Goal: Task Accomplishment & Management: Use online tool/utility

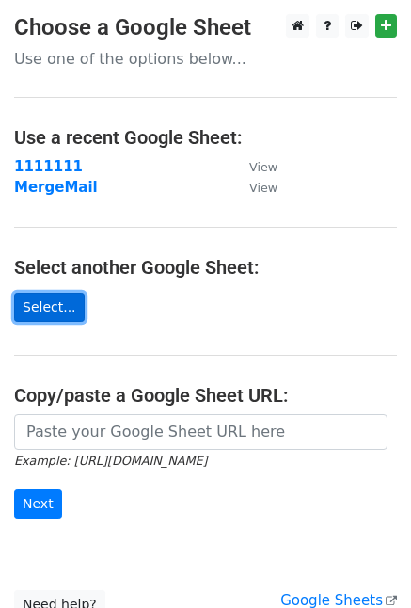
drag, startPoint x: 0, startPoint y: 0, endPoint x: 49, endPoint y: 304, distance: 308.0
click at [49, 304] on link "Select..." at bounding box center [49, 307] width 71 height 29
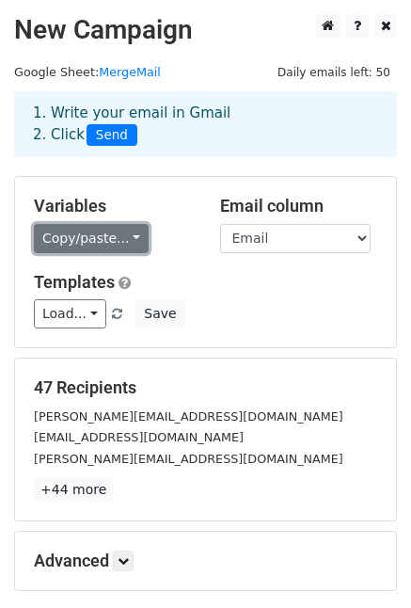
click at [83, 229] on link "Copy/paste..." at bounding box center [91, 238] width 115 height 29
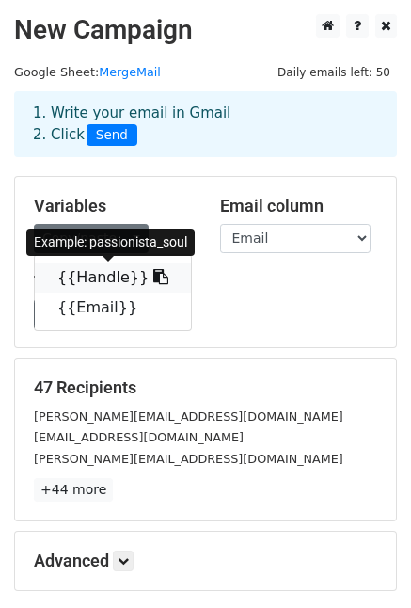
click at [103, 276] on link "{{Handle}}" at bounding box center [113, 278] width 156 height 30
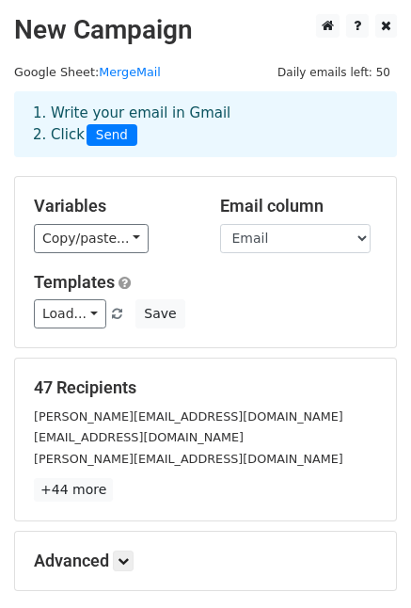
scroll to position [196, 0]
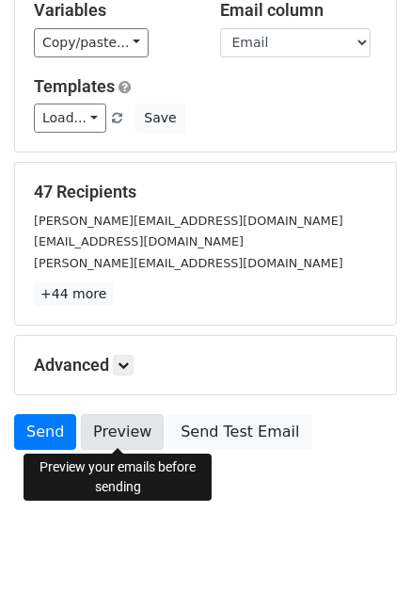
click at [113, 425] on link "Preview" at bounding box center [122, 432] width 83 height 36
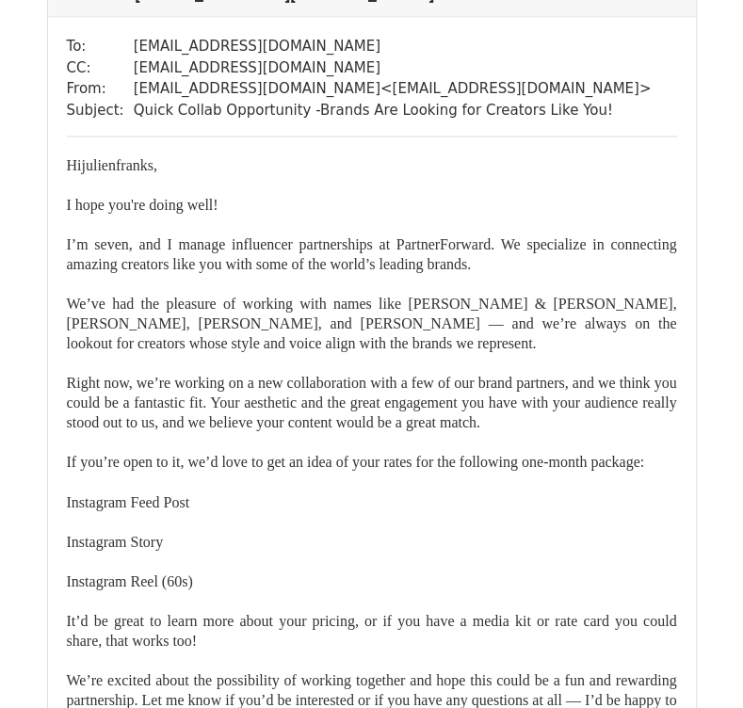
scroll to position [1412, 0]
